Goal: Information Seeking & Learning: Learn about a topic

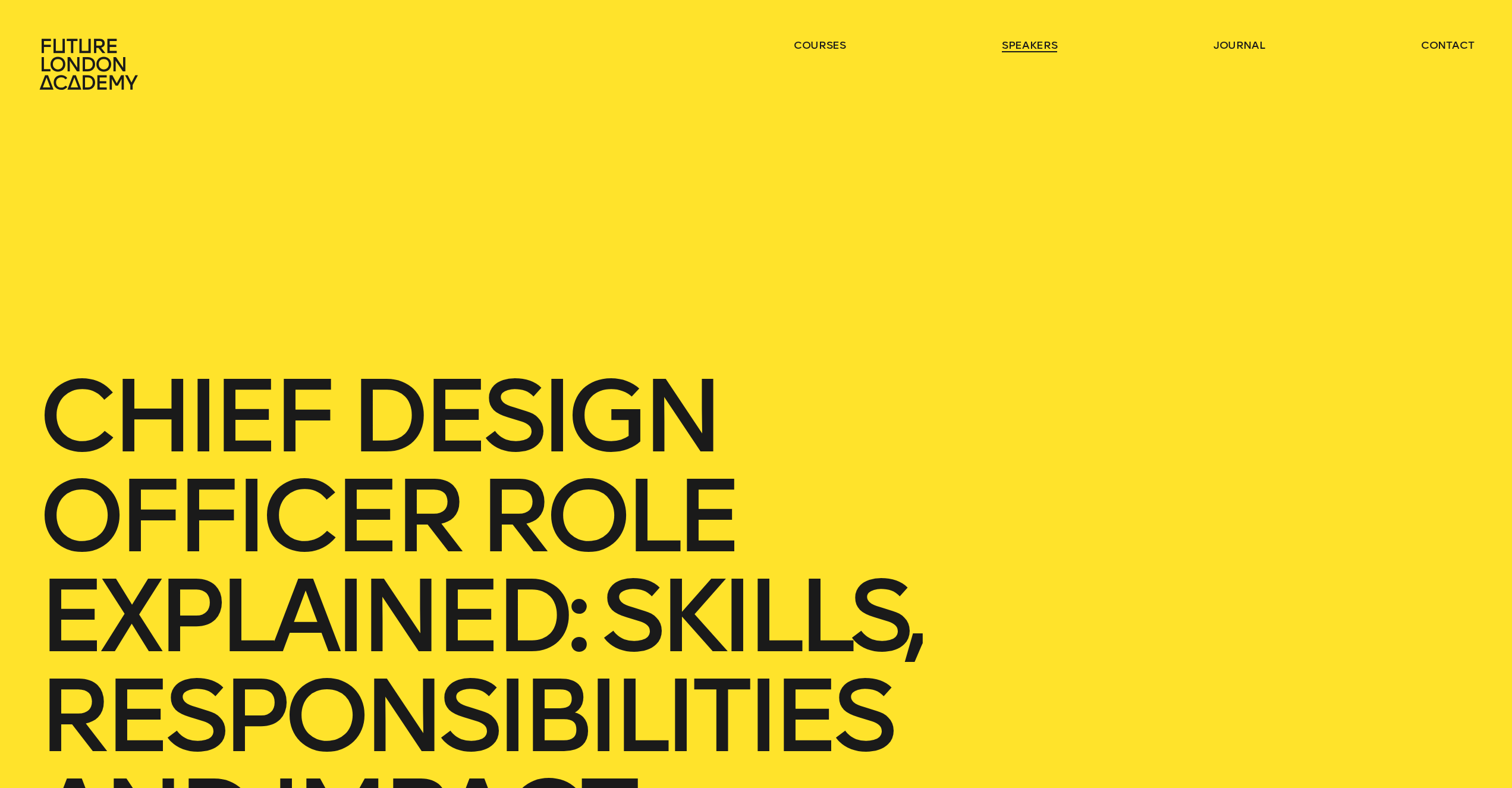
click at [1036, 42] on link "speakers" at bounding box center [1029, 45] width 55 height 14
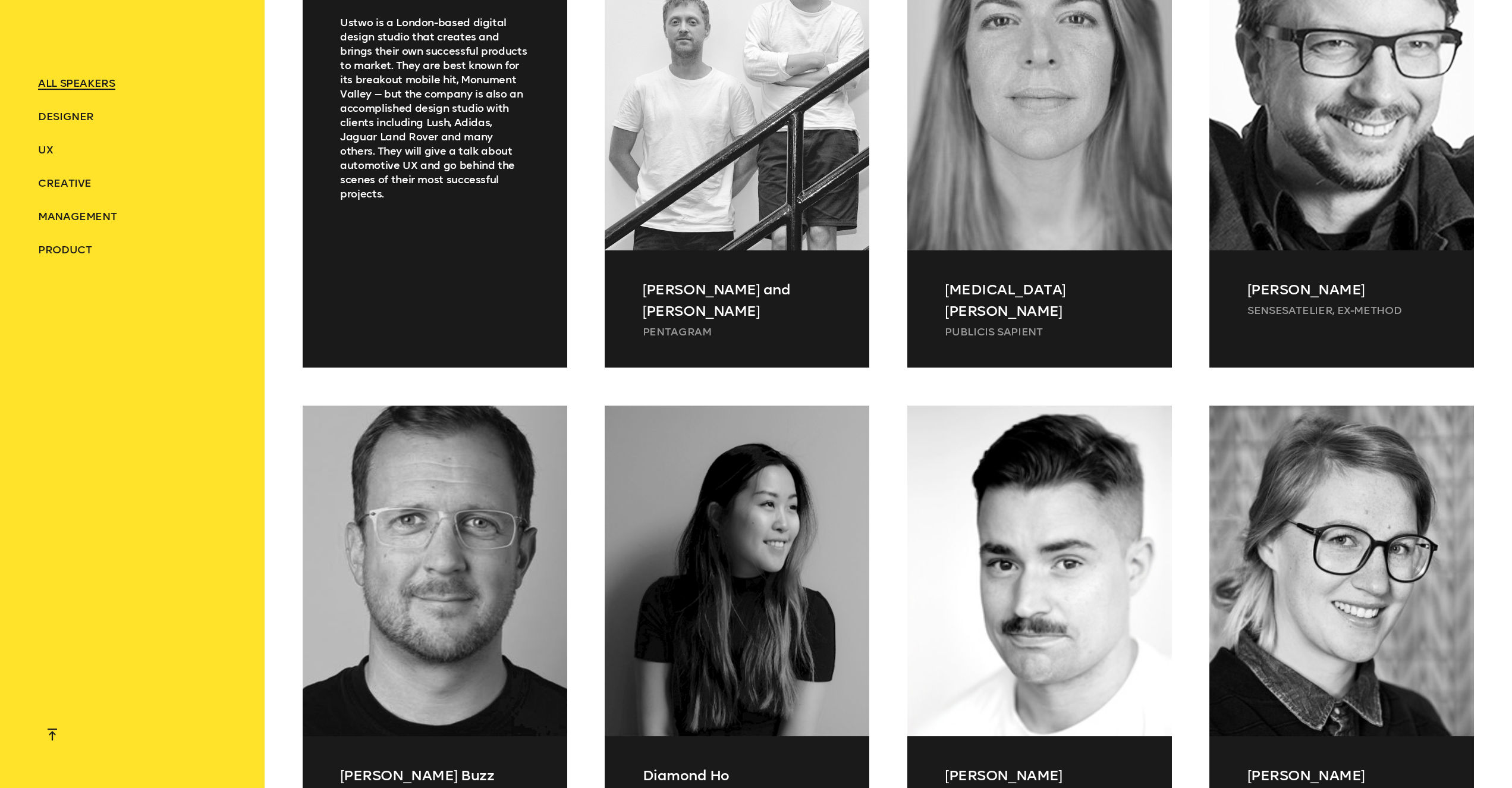
scroll to position [2191, 0]
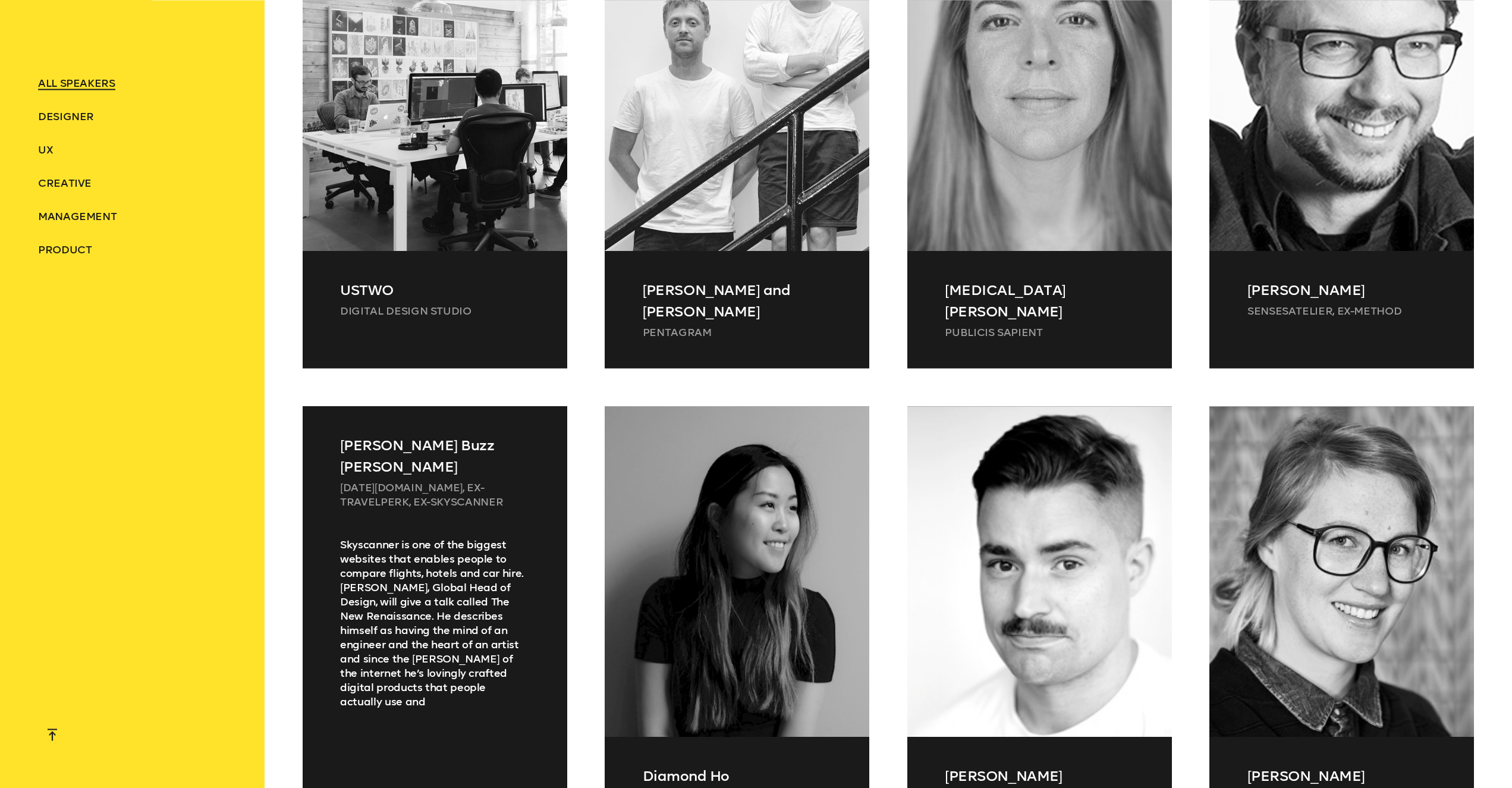
click at [403, 439] on p "[PERSON_NAME] Buzz [PERSON_NAME]" at bounding box center [434, 456] width 189 height 43
click at [361, 480] on p "[DATE][DOMAIN_NAME], ex-TravelPerk, ex-Skyscanner" at bounding box center [434, 494] width 189 height 29
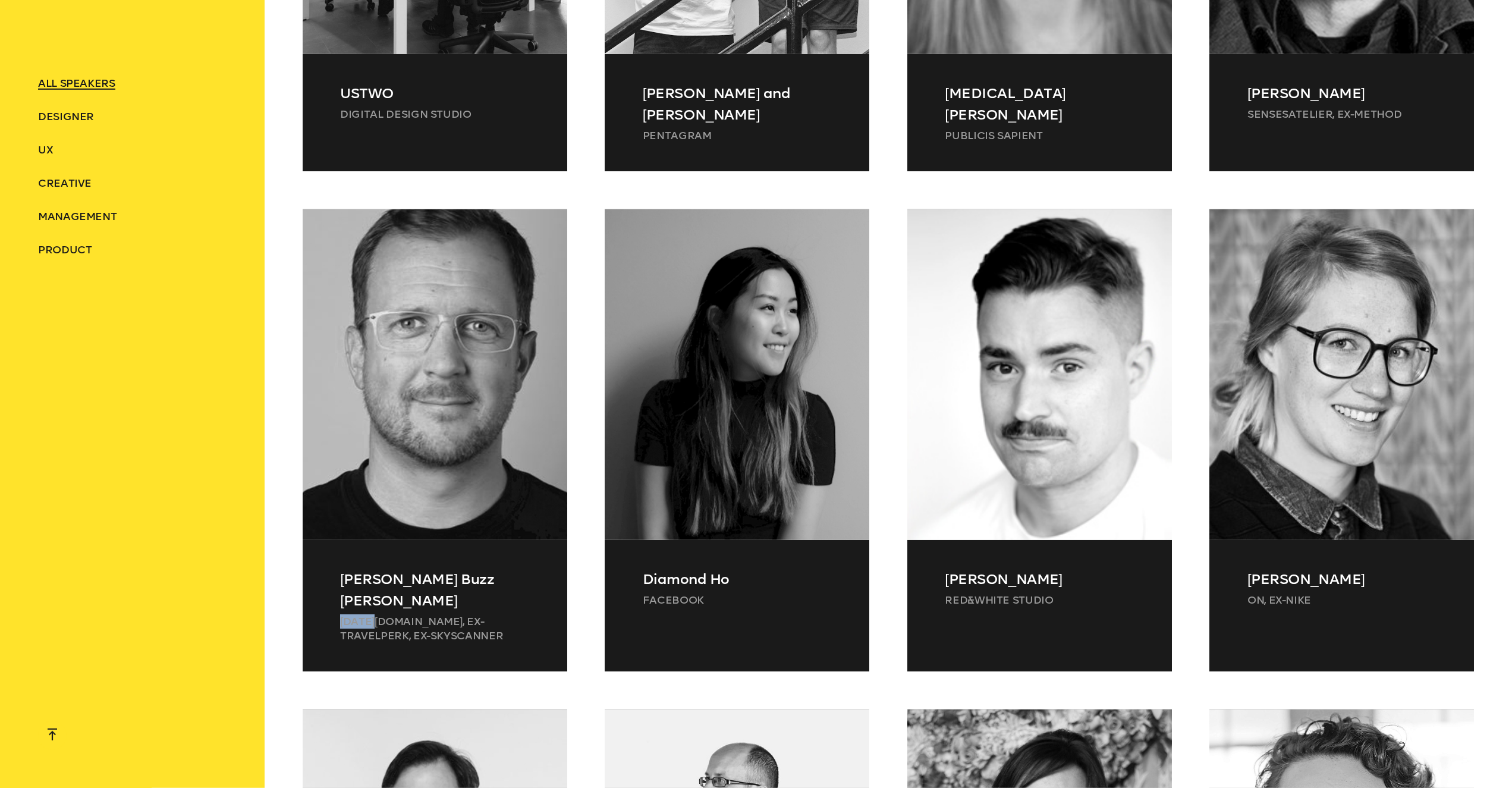
scroll to position [2432, 0]
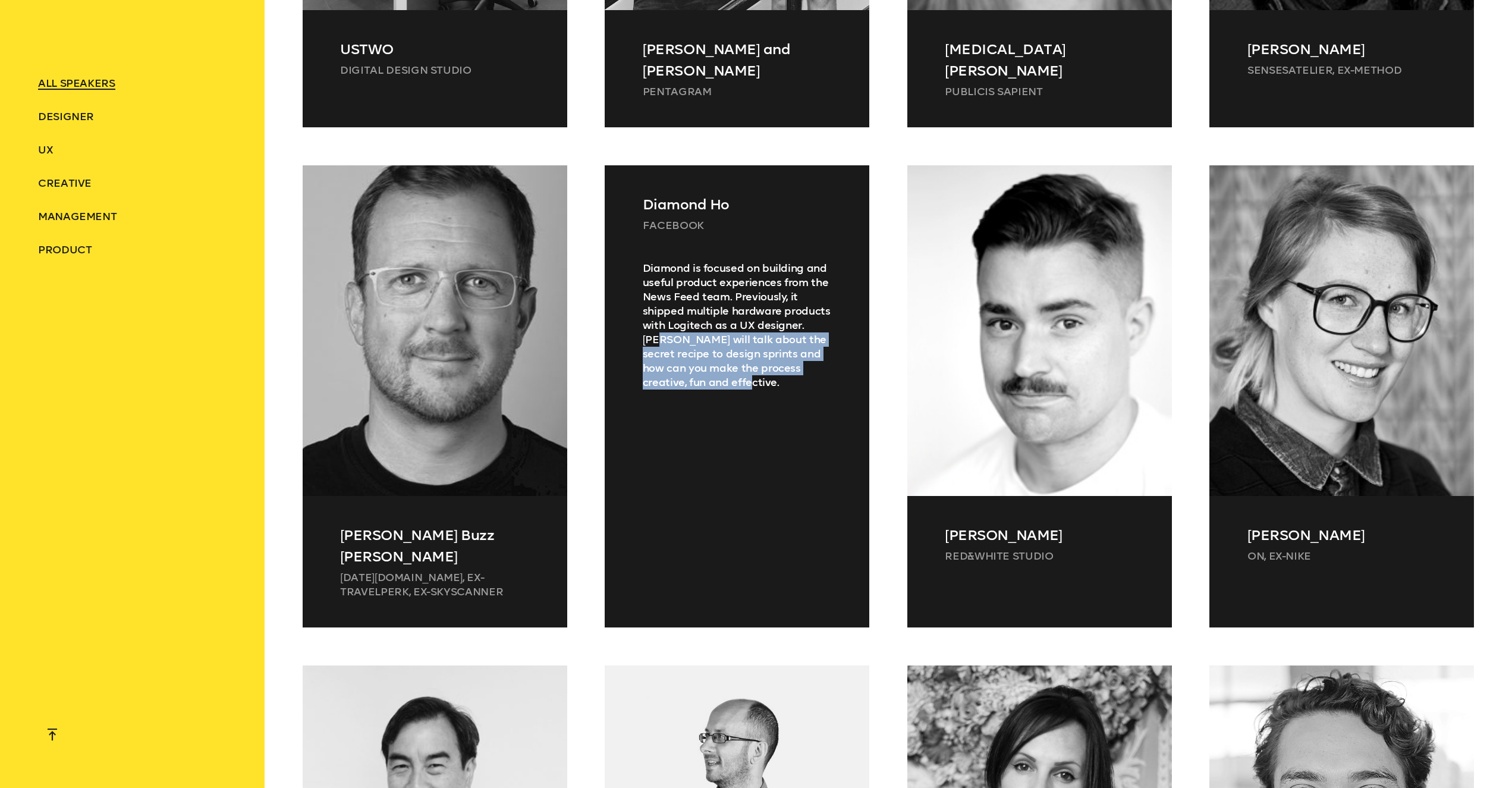
drag, startPoint x: 670, startPoint y: 342, endPoint x: 730, endPoint y: 389, distance: 76.2
click at [729, 389] on div "Diamond is focused on building and useful product experiences from the News Fee…" at bounding box center [737, 430] width 265 height 338
click at [731, 389] on div "Diamond is focused on building and useful product experiences from the News Fee…" at bounding box center [737, 430] width 265 height 338
drag, startPoint x: 674, startPoint y: 339, endPoint x: 739, endPoint y: 376, distance: 74.8
click at [739, 376] on div "Diamond is focused on building and useful product experiences from the News Fee…" at bounding box center [737, 430] width 265 height 338
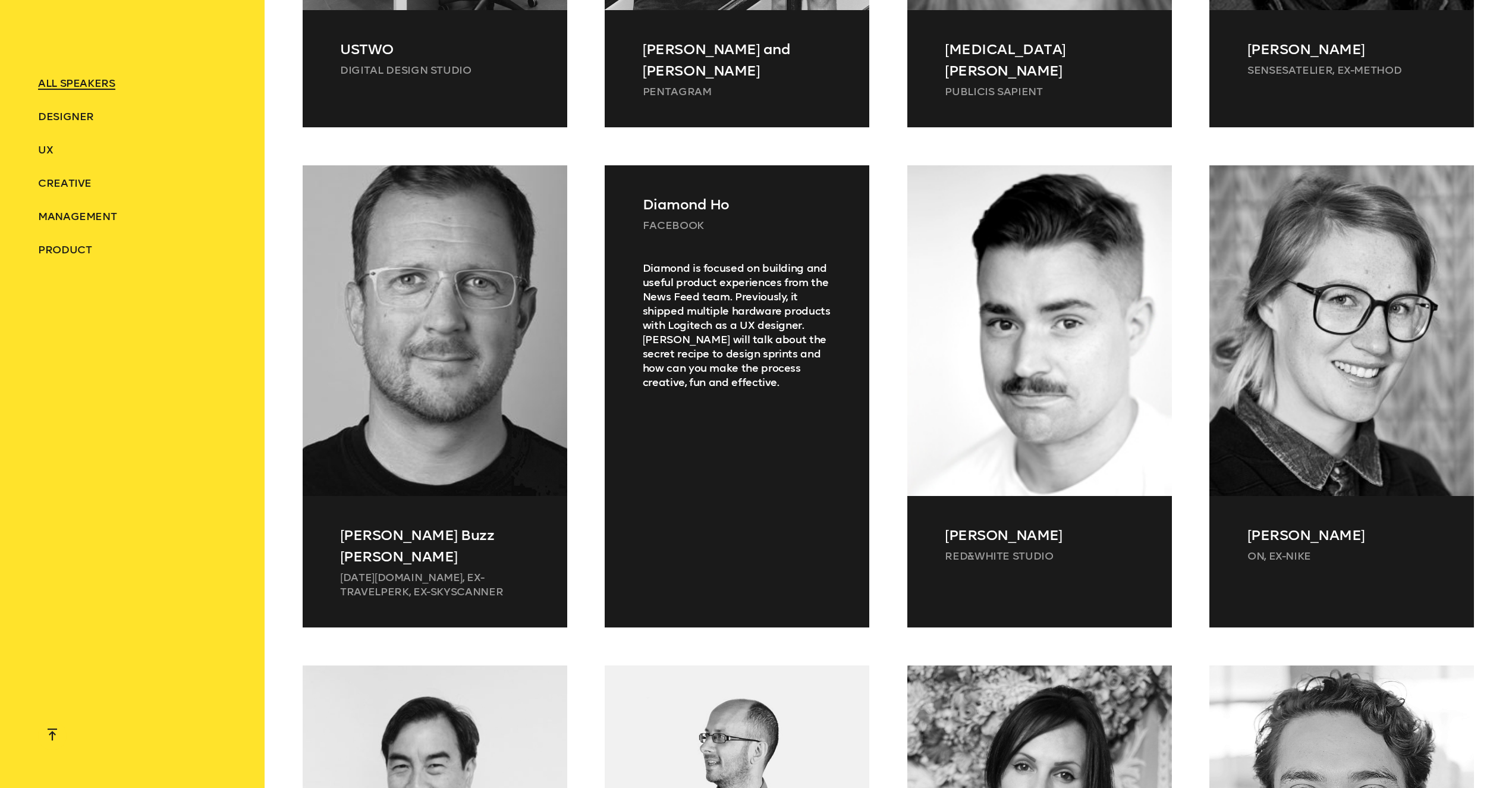
click at [745, 394] on div "Diamond is focused on building and useful product experiences from the News Fee…" at bounding box center [737, 430] width 265 height 338
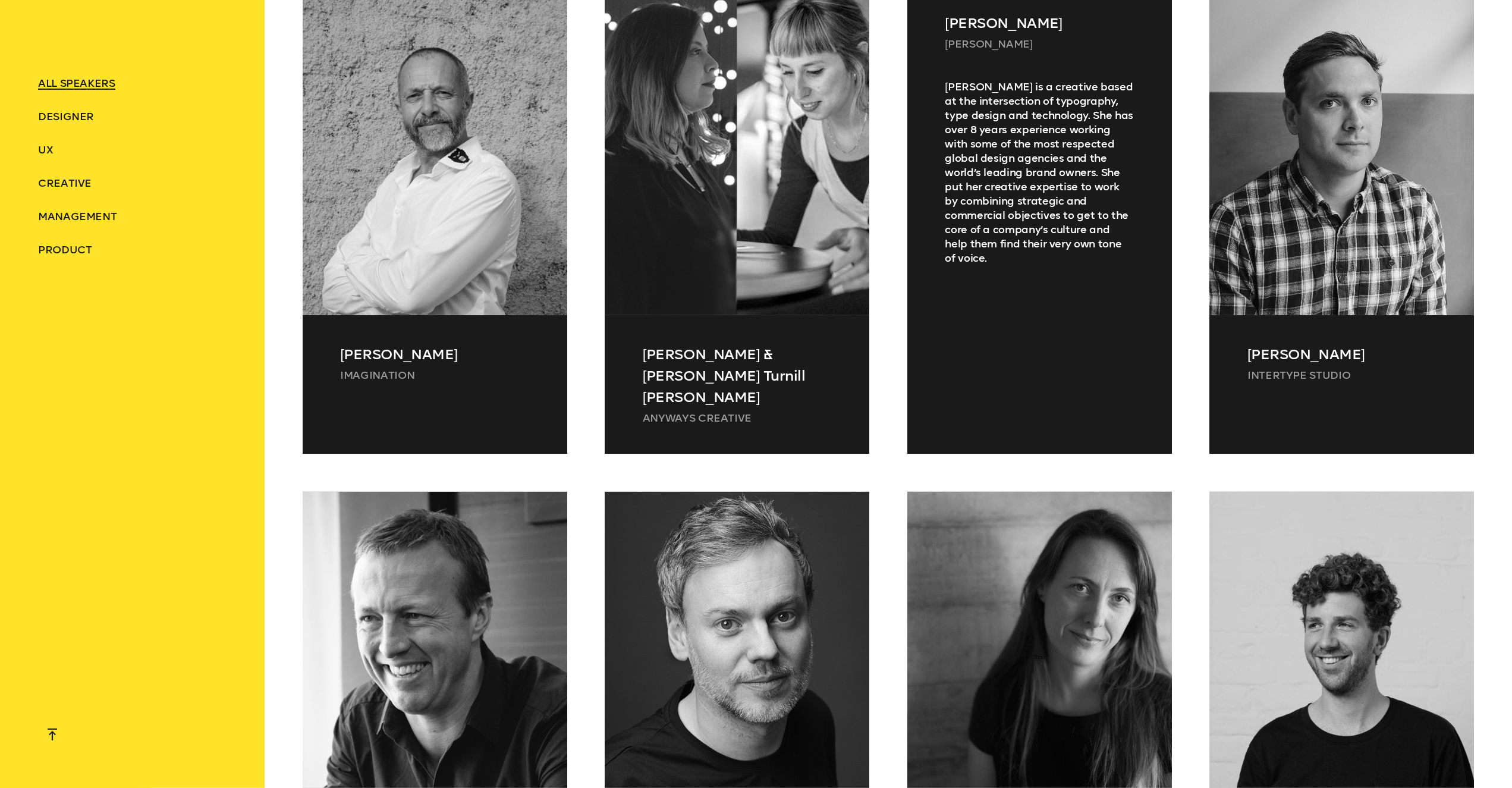
scroll to position [7823, 0]
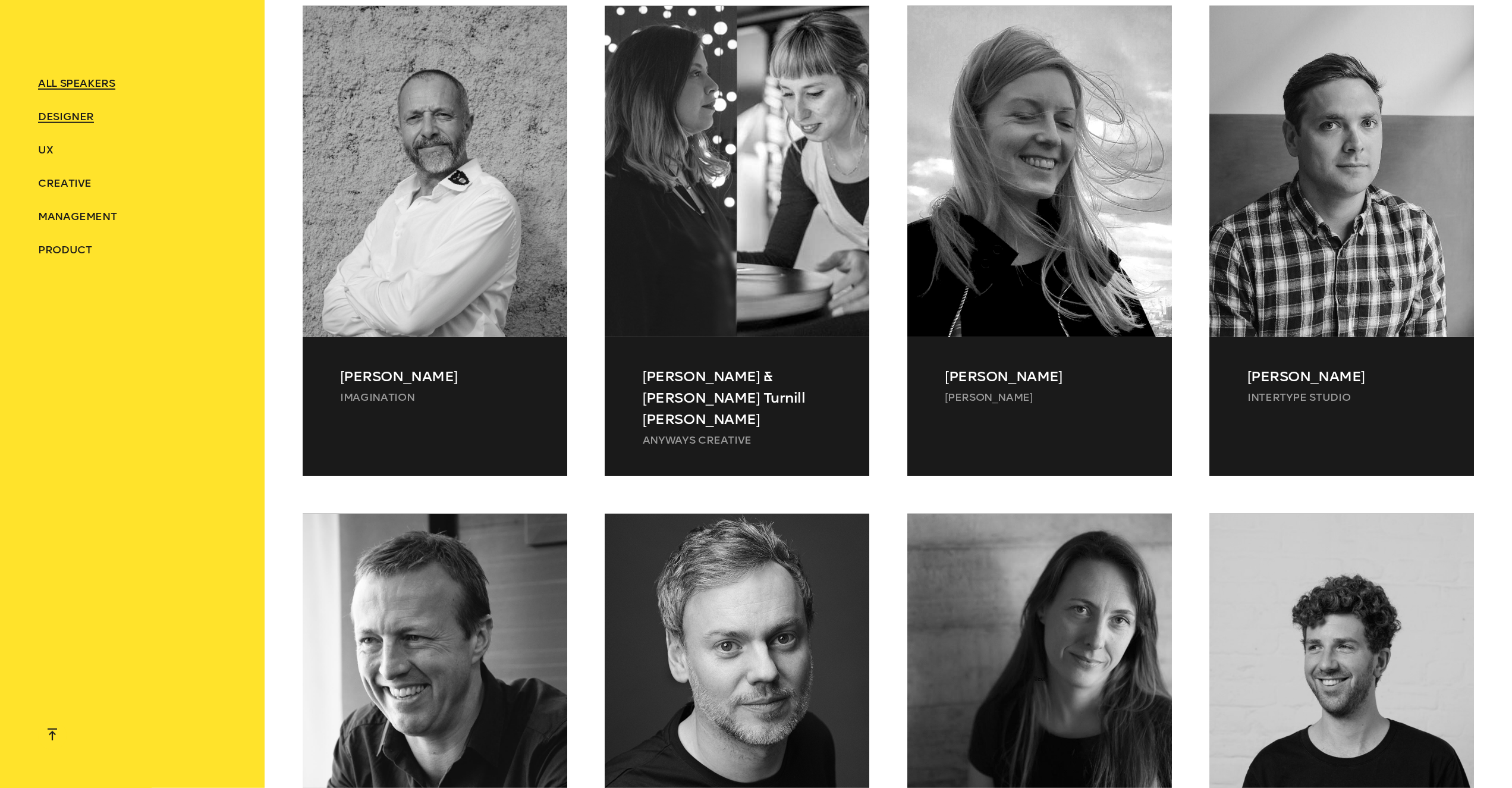
click at [54, 117] on span "Designer" at bounding box center [66, 116] width 56 height 13
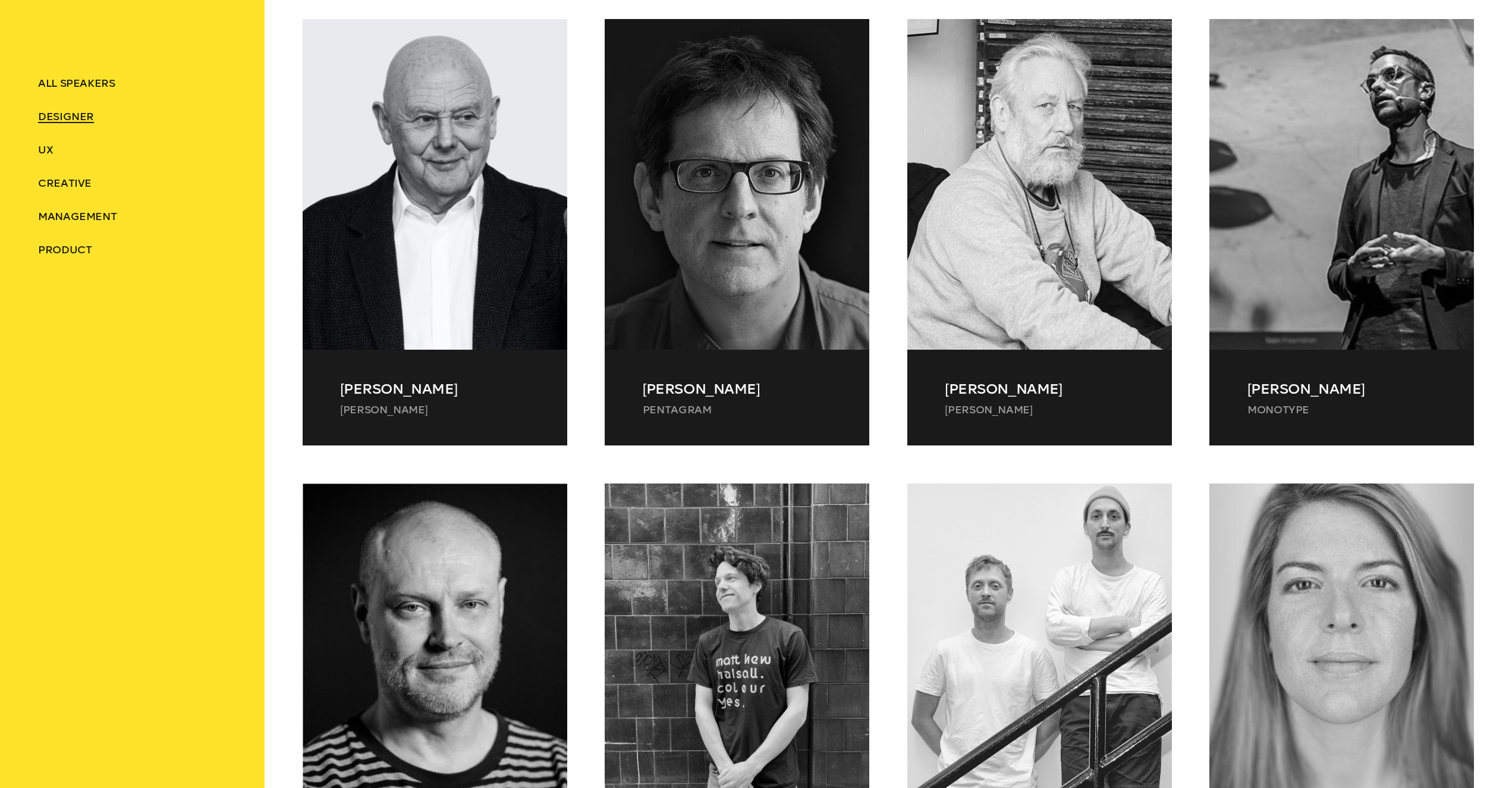
scroll to position [642, 0]
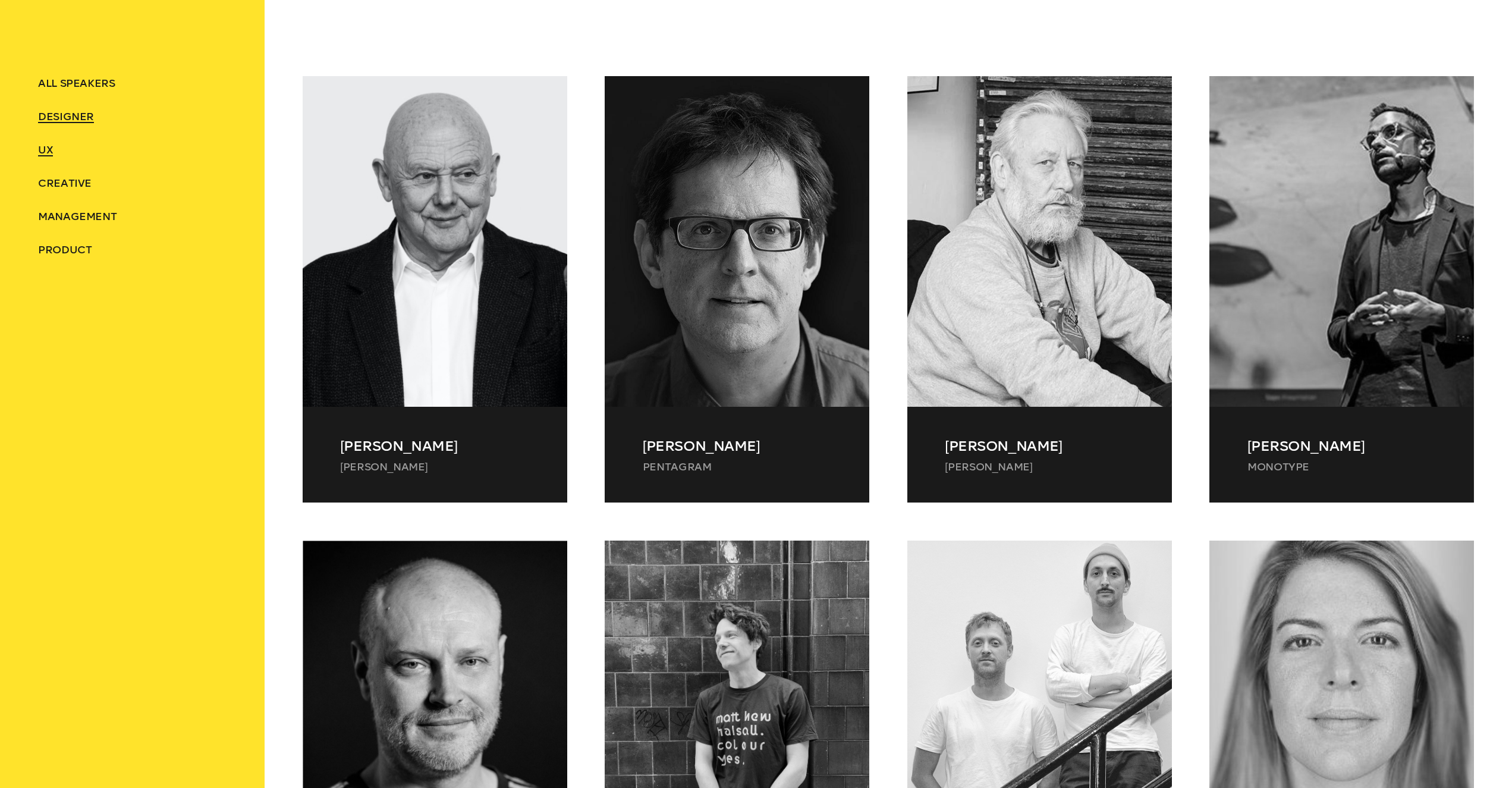
click at [41, 149] on span "UX" at bounding box center [46, 150] width 15 height 13
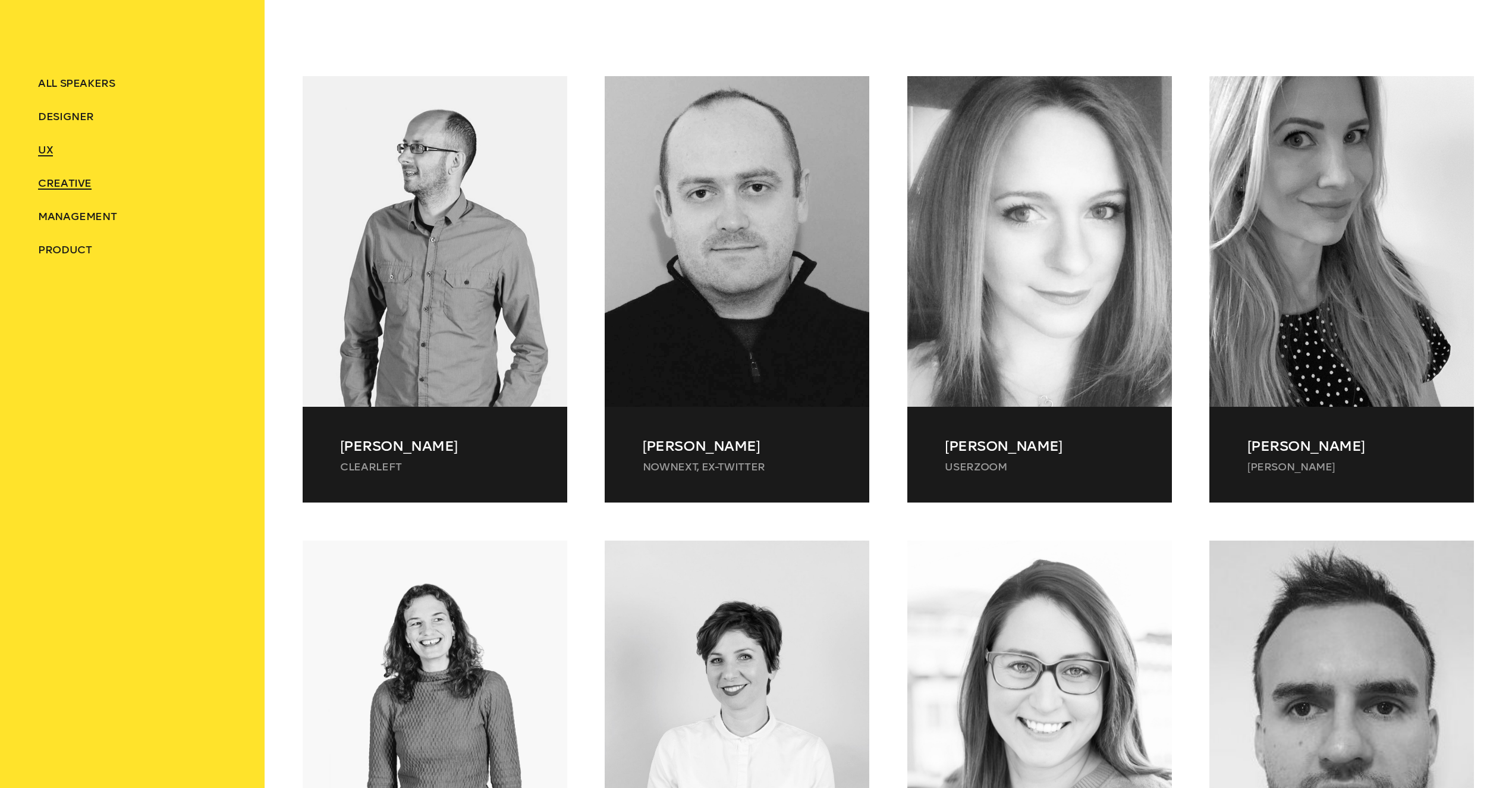
click at [67, 184] on span "Creative" at bounding box center [65, 183] width 54 height 13
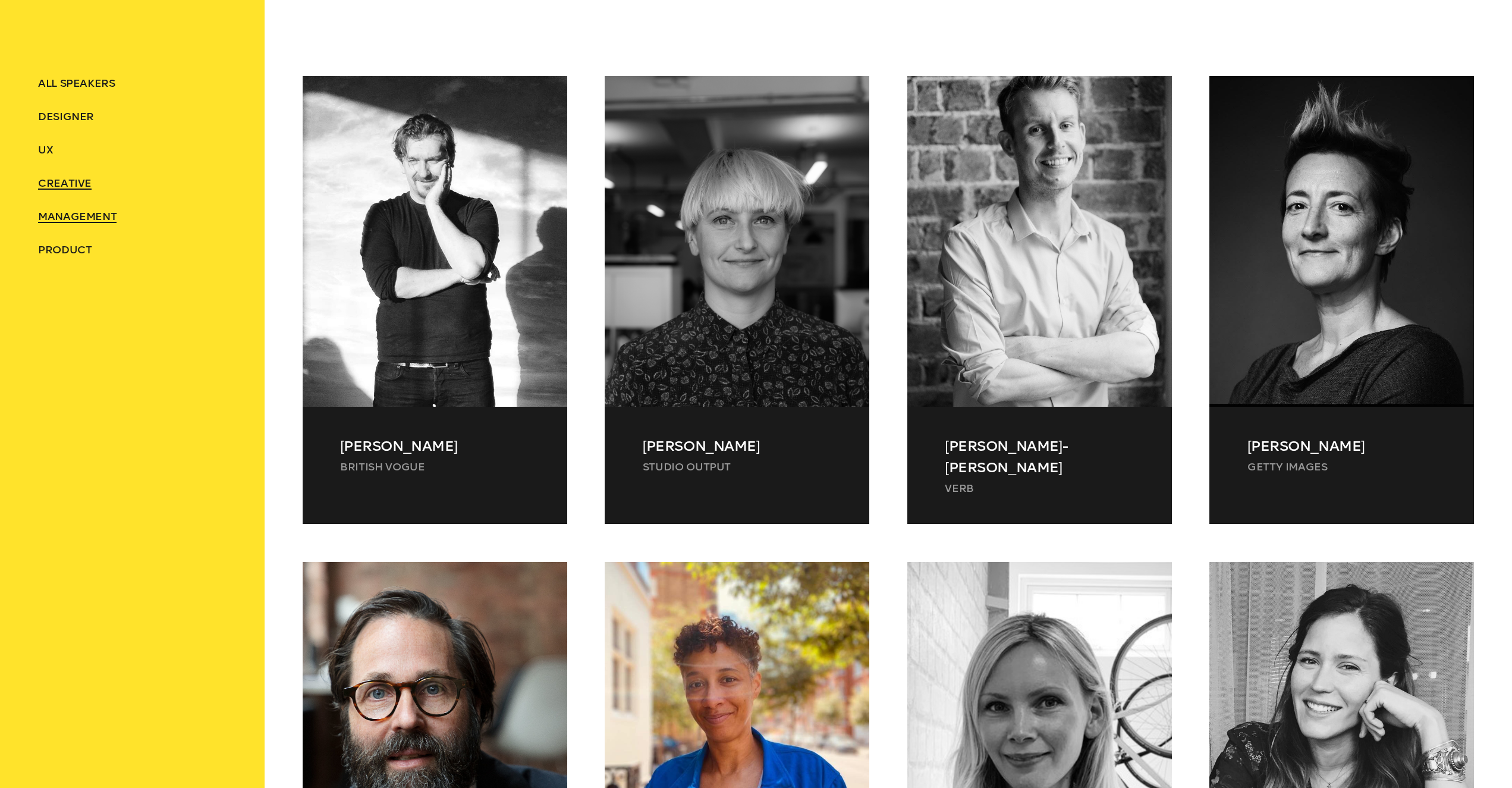
click at [76, 217] on span "Management" at bounding box center [77, 216] width 79 height 13
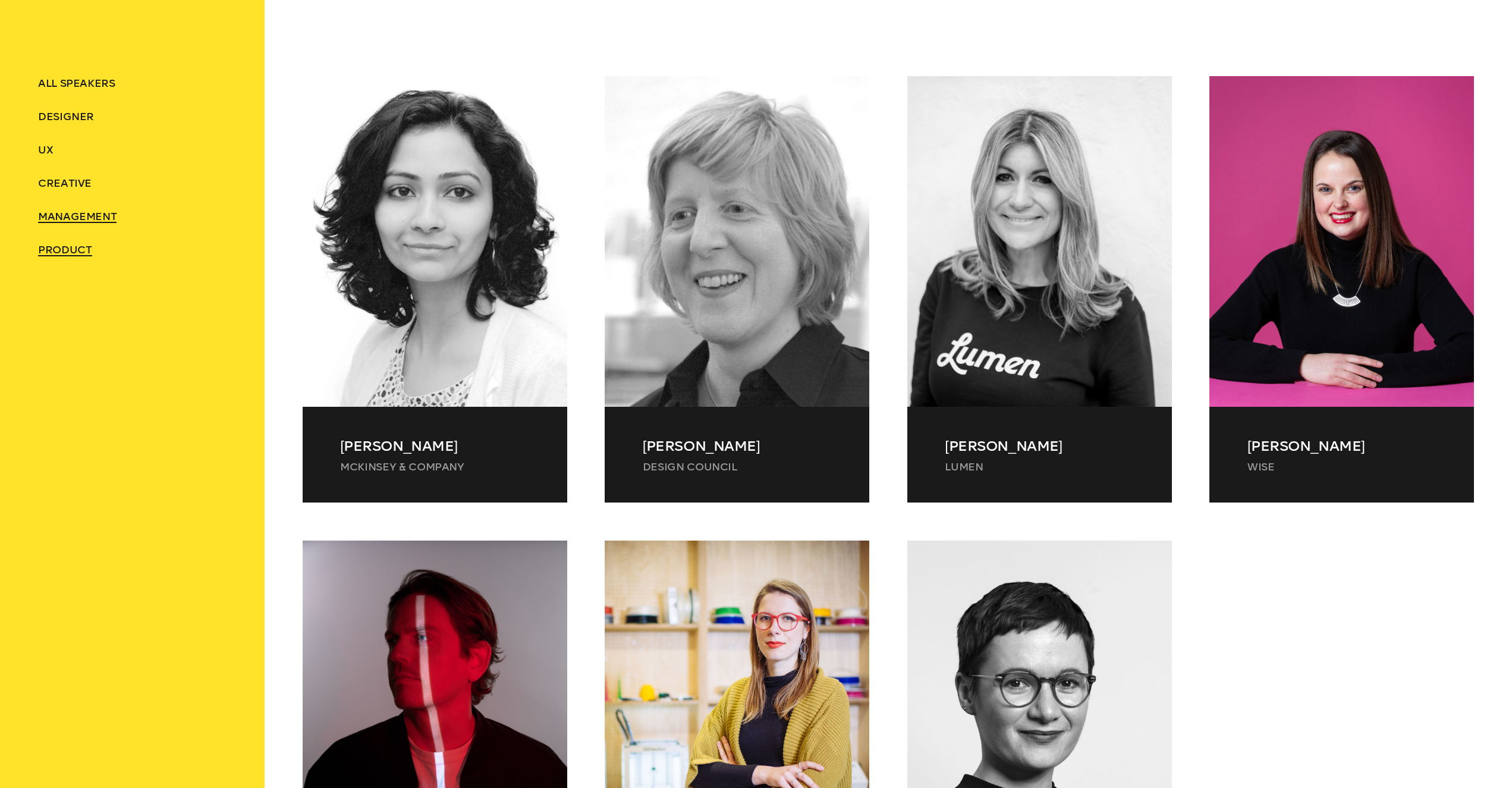
click at [64, 247] on span "Product" at bounding box center [65, 249] width 54 height 13
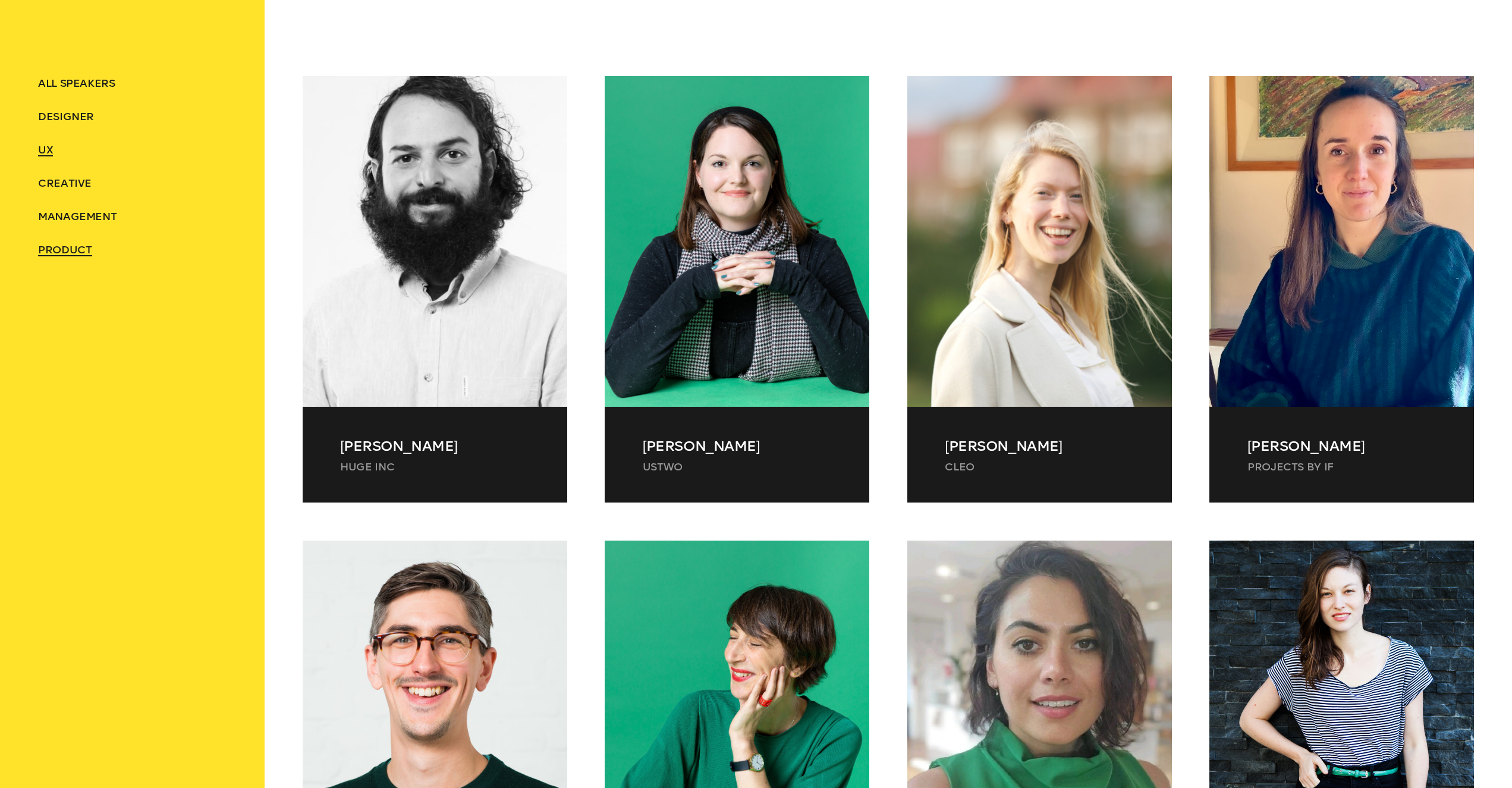
click at [46, 147] on span "UX" at bounding box center [46, 150] width 15 height 13
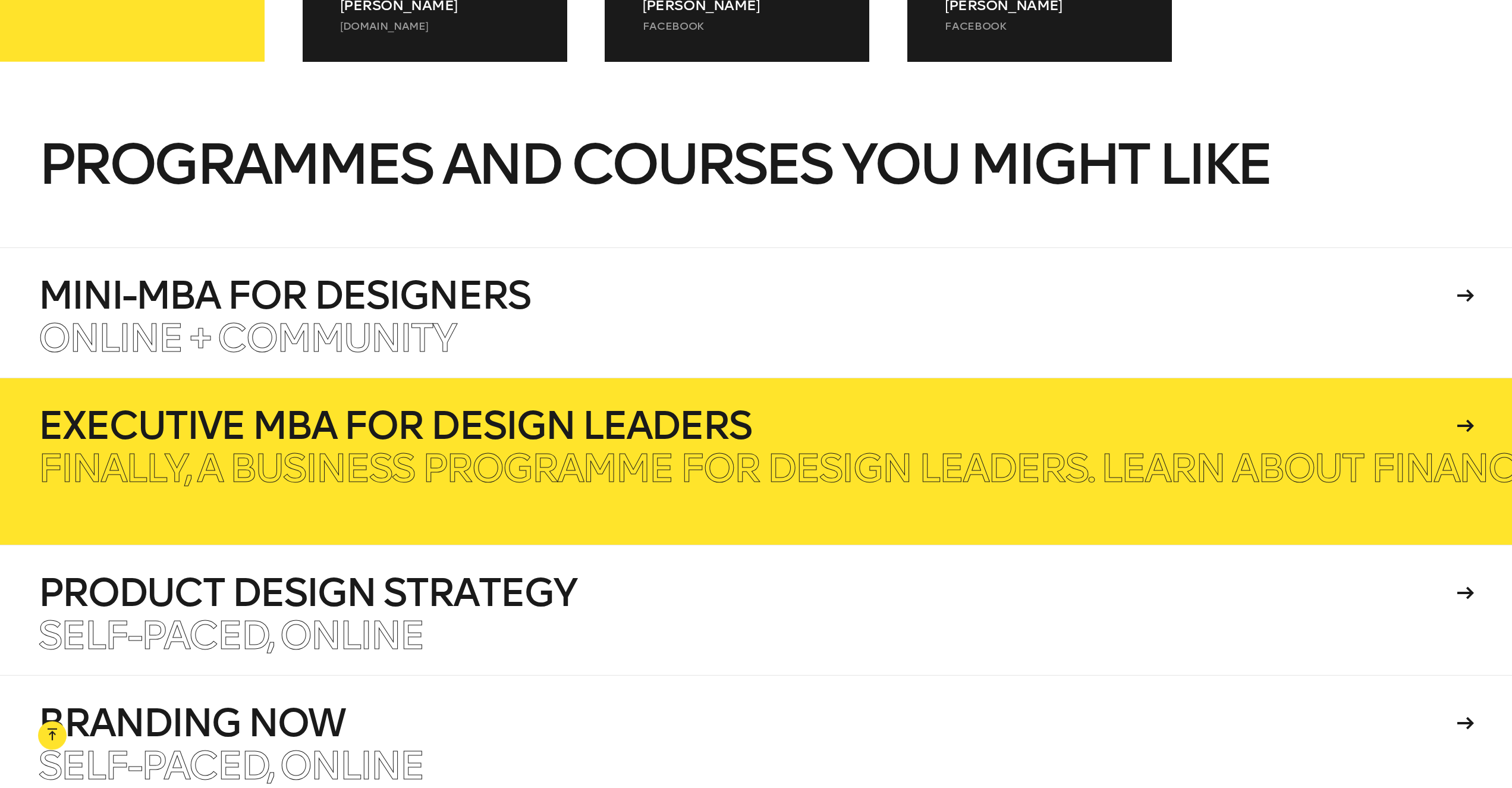
scroll to position [2634, 0]
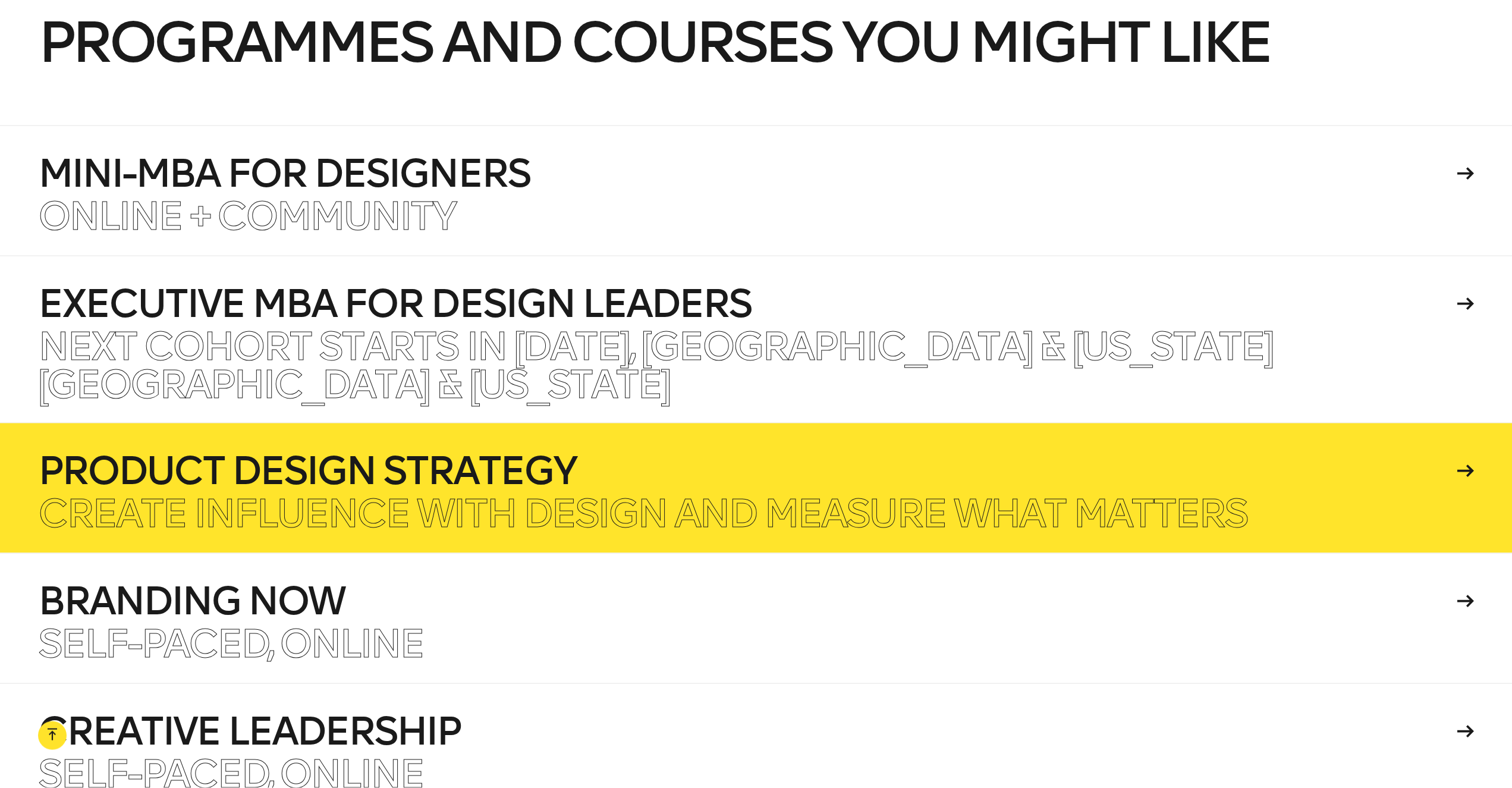
click at [464, 494] on p "Create influence with design and measure what matters" at bounding box center [643, 514] width 1210 height 38
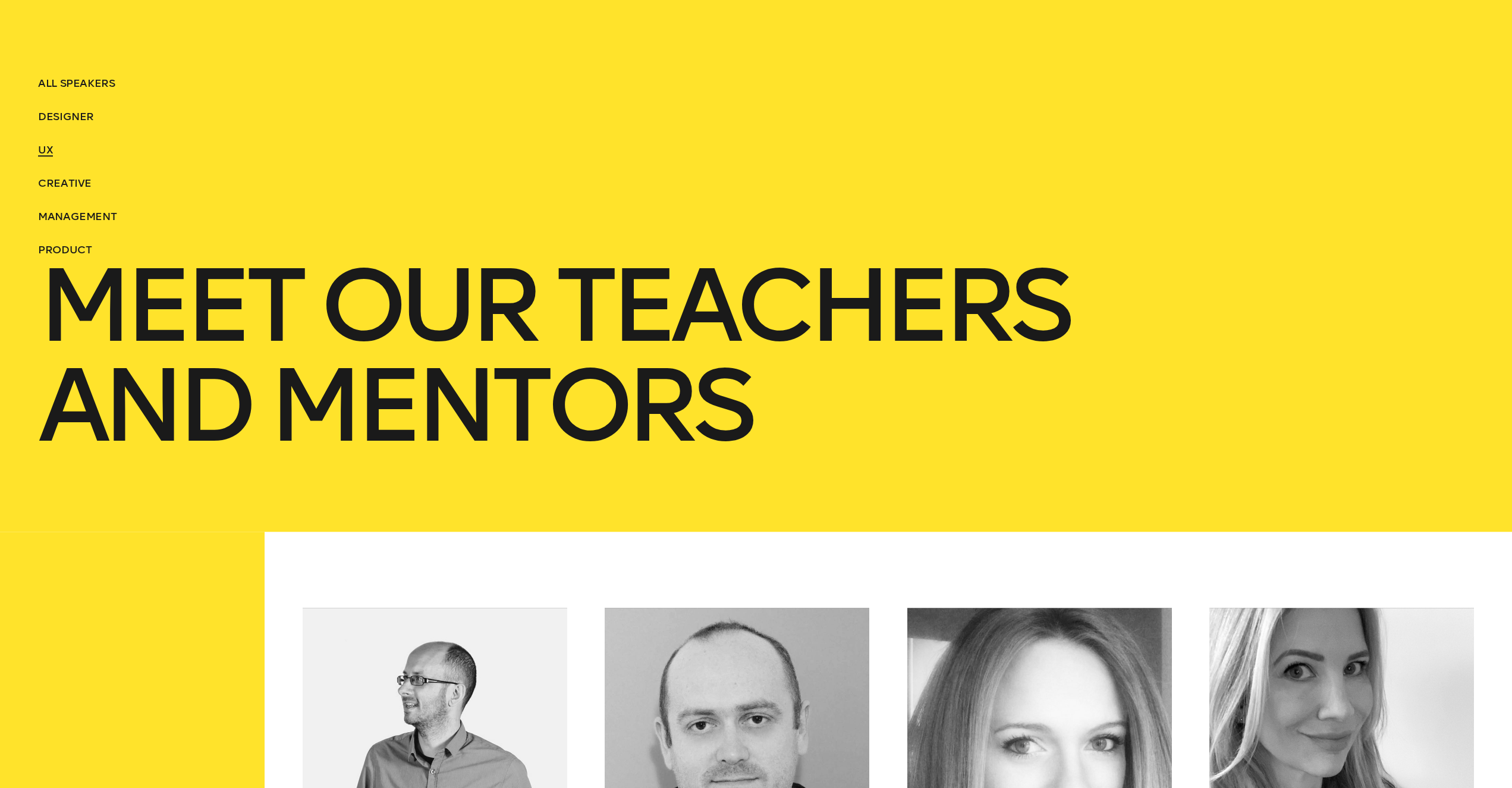
scroll to position [0, 0]
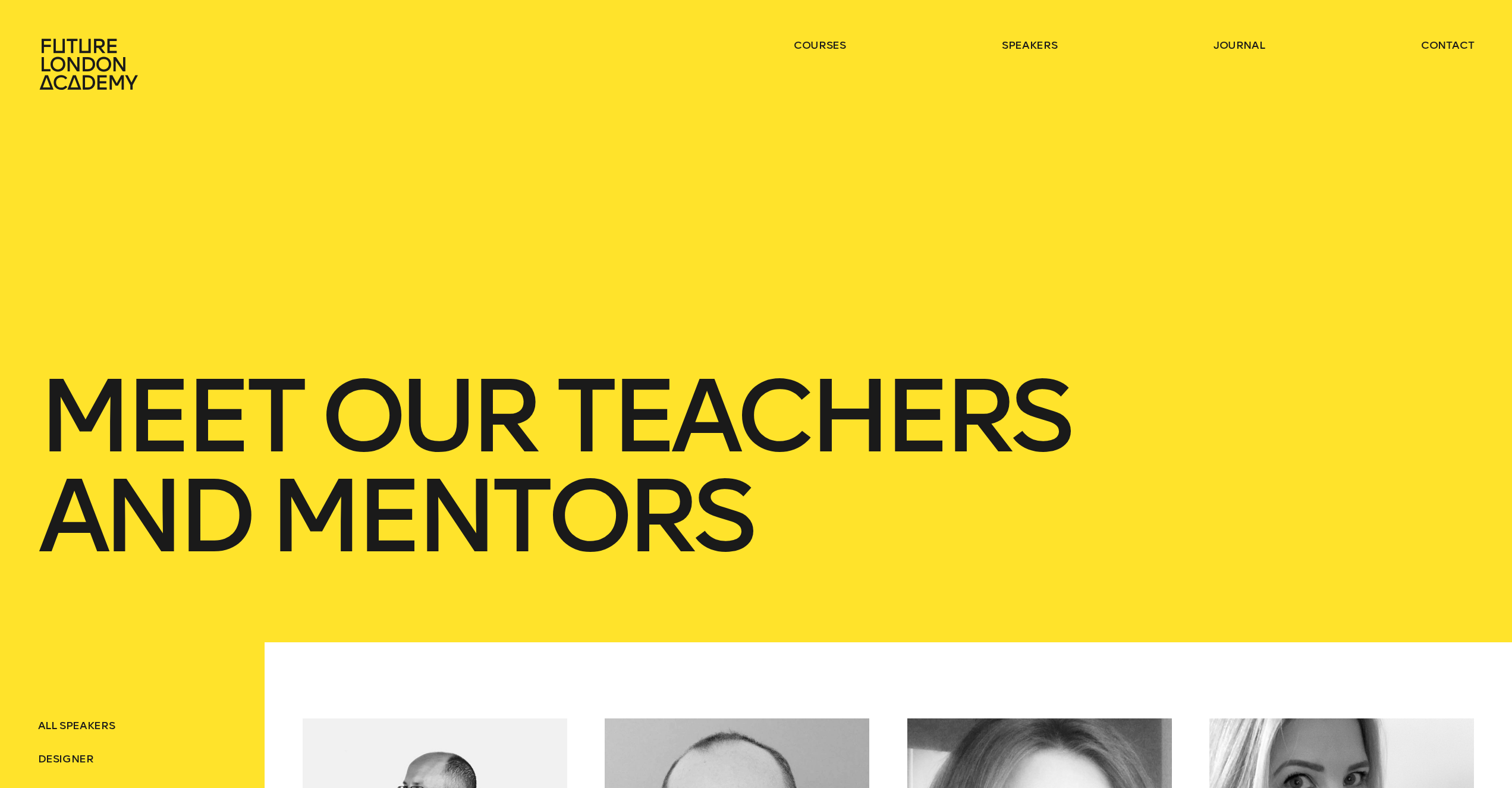
drag, startPoint x: 1242, startPoint y: 30, endPoint x: 1242, endPoint y: 44, distance: 14.0
click at [1242, 31] on header "courses speakers journal contact" at bounding box center [756, 45] width 1512 height 90
click at [1242, 45] on link "journal" at bounding box center [1239, 45] width 52 height 14
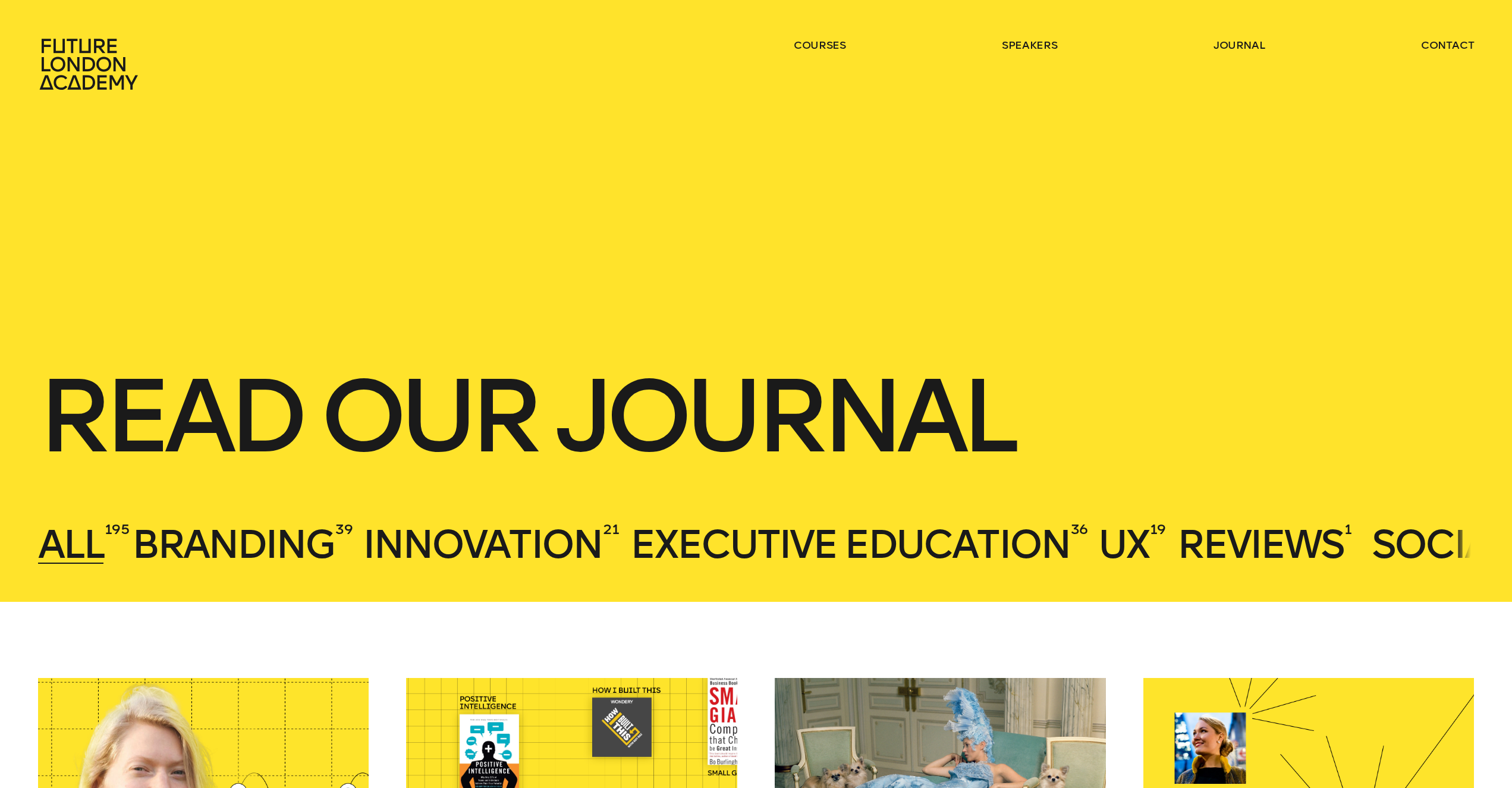
click at [89, 52] on icon at bounding box center [88, 64] width 98 height 51
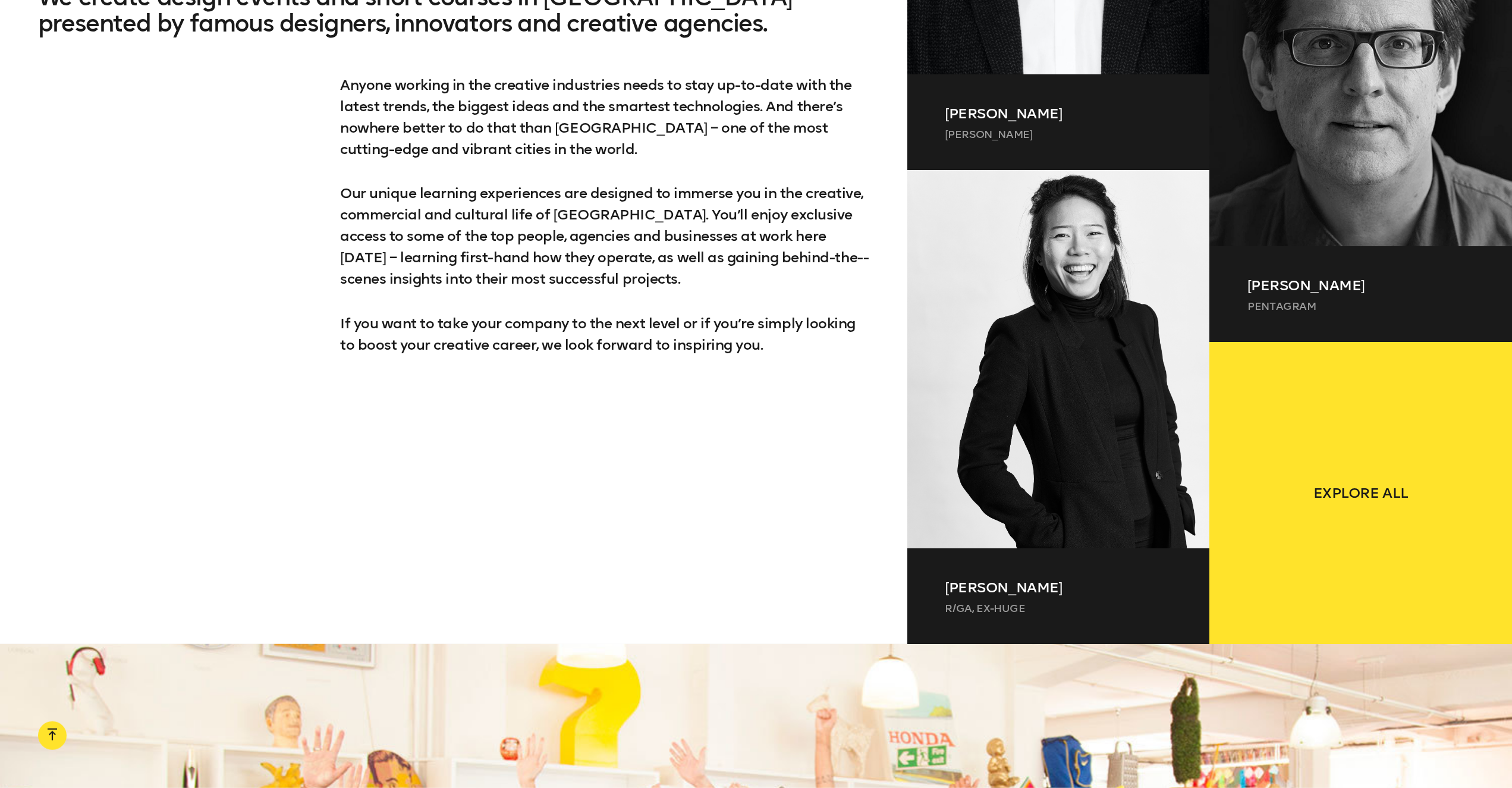
scroll to position [1389, 0]
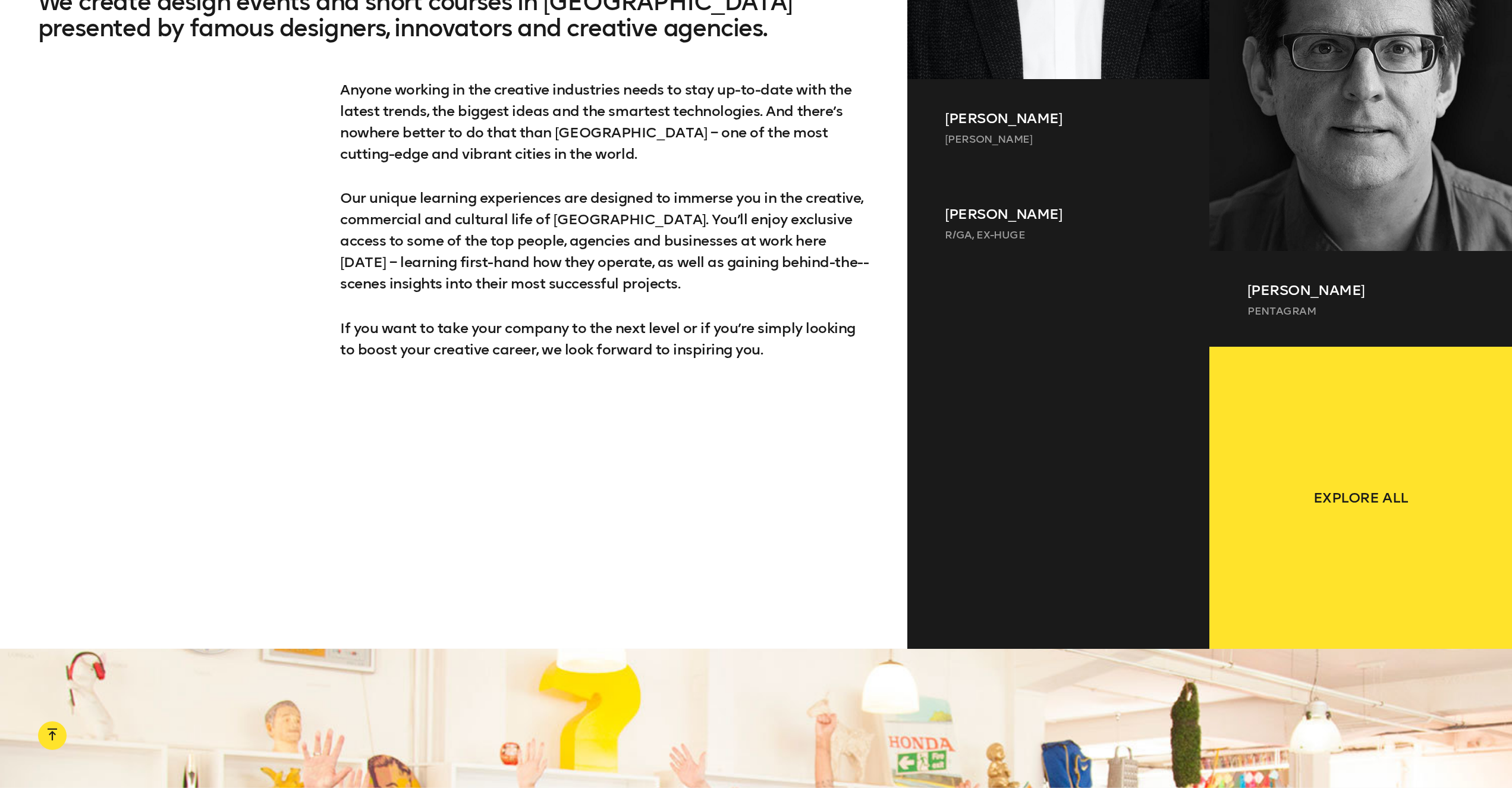
click at [1000, 329] on div at bounding box center [1058, 445] width 302 height 349
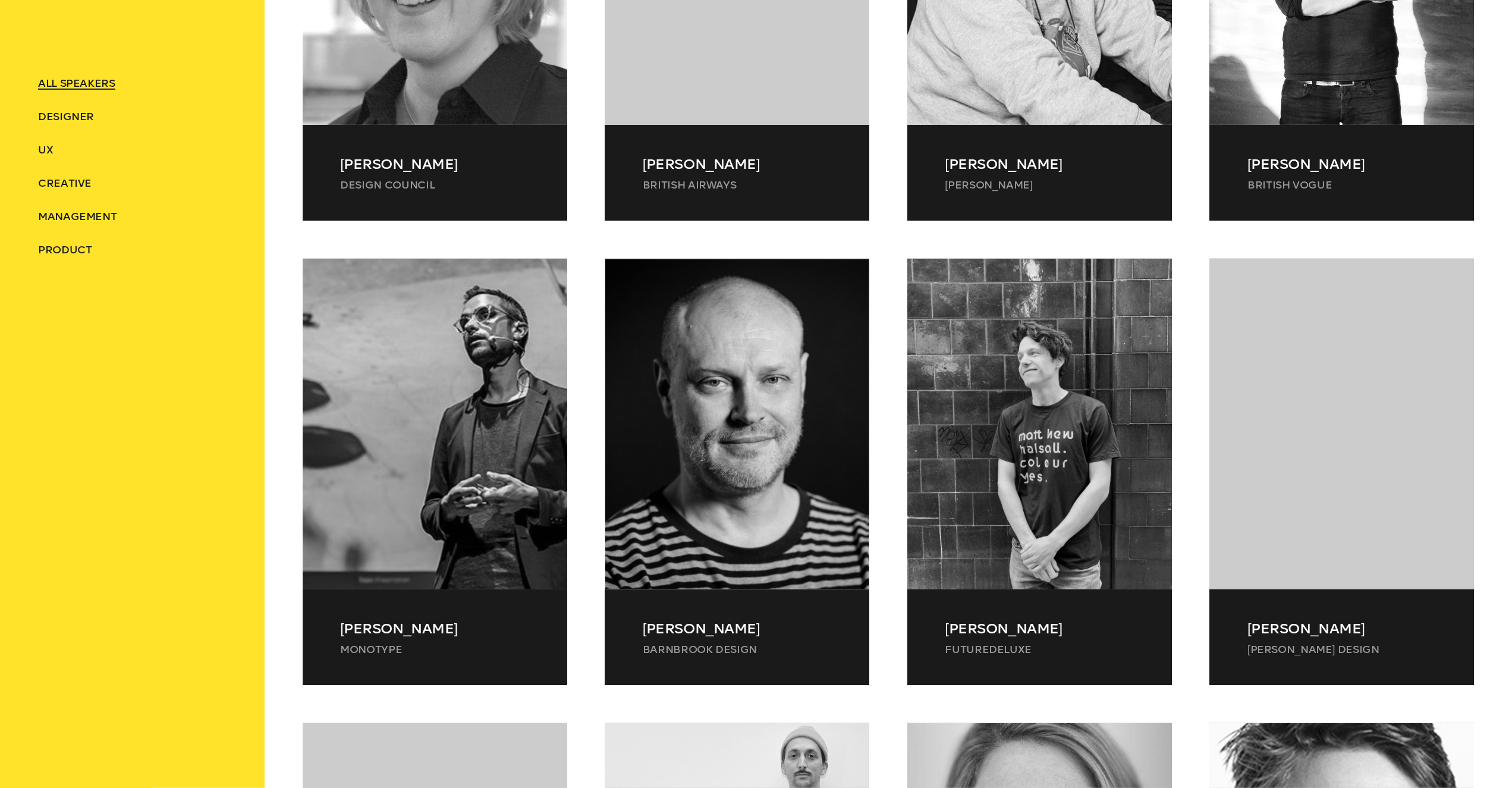
scroll to position [718, 0]
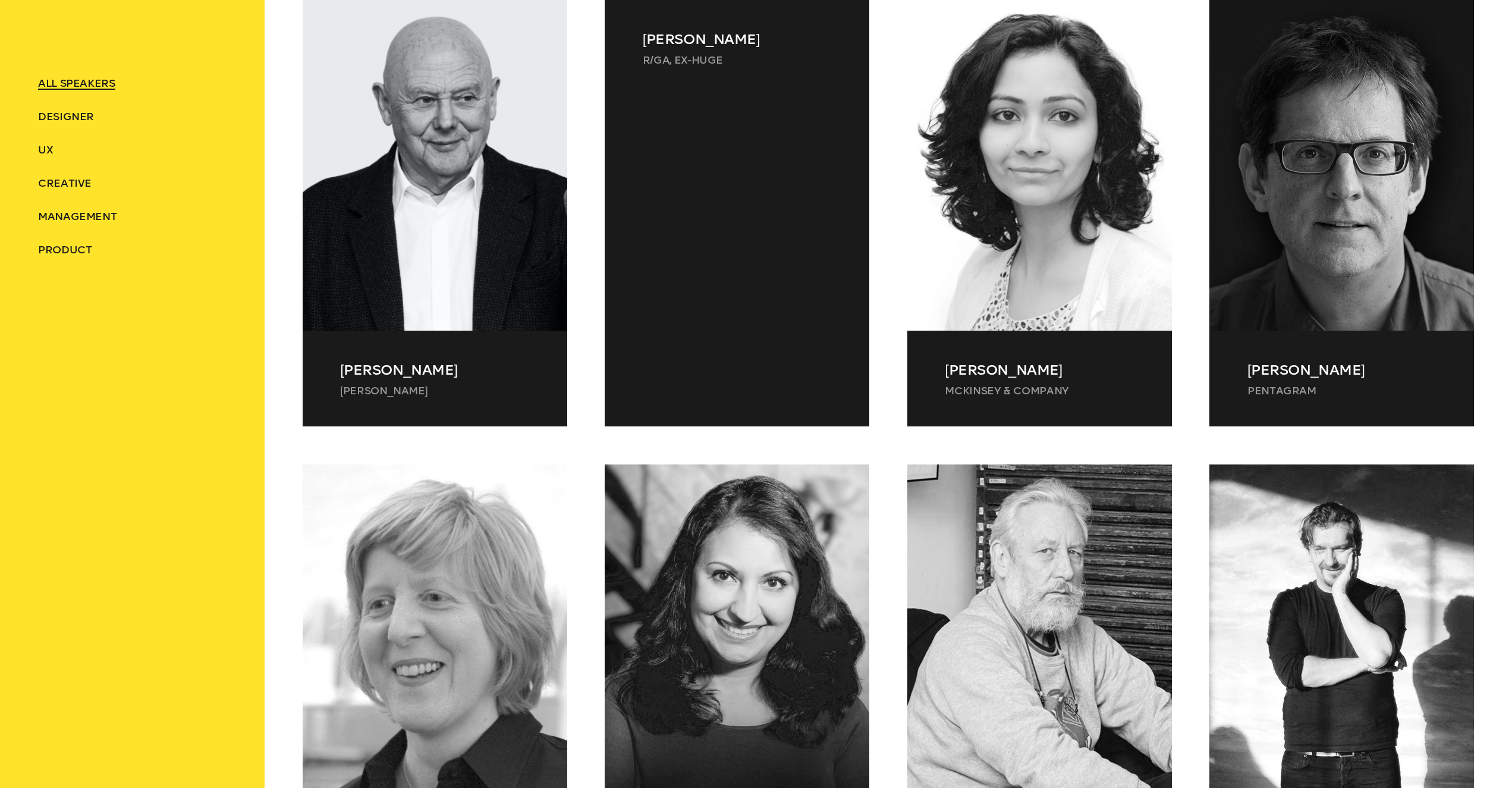
click at [715, 291] on div at bounding box center [737, 246] width 265 height 302
click at [684, 50] on div "[PERSON_NAME] R/GA, ex-Huge" at bounding box center [737, 48] width 265 height 96
drag, startPoint x: 646, startPoint y: 58, endPoint x: 726, endPoint y: 65, distance: 80.3
click at [726, 65] on p "R/GA, ex-Huge" at bounding box center [737, 60] width 189 height 14
copy p "R/GA, ex-Huge"
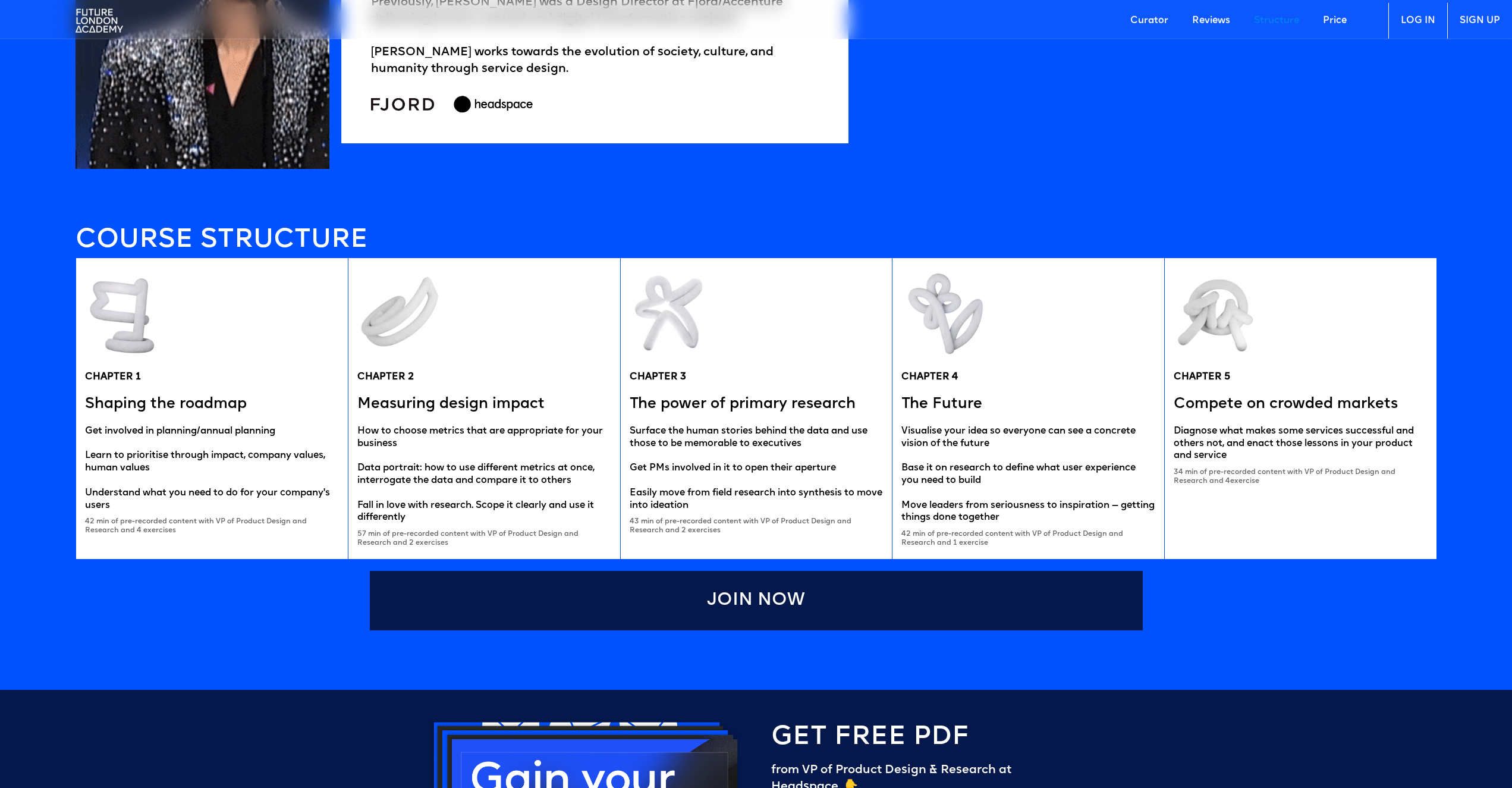
scroll to position [2426, 0]
